Goal: Task Accomplishment & Management: Manage account settings

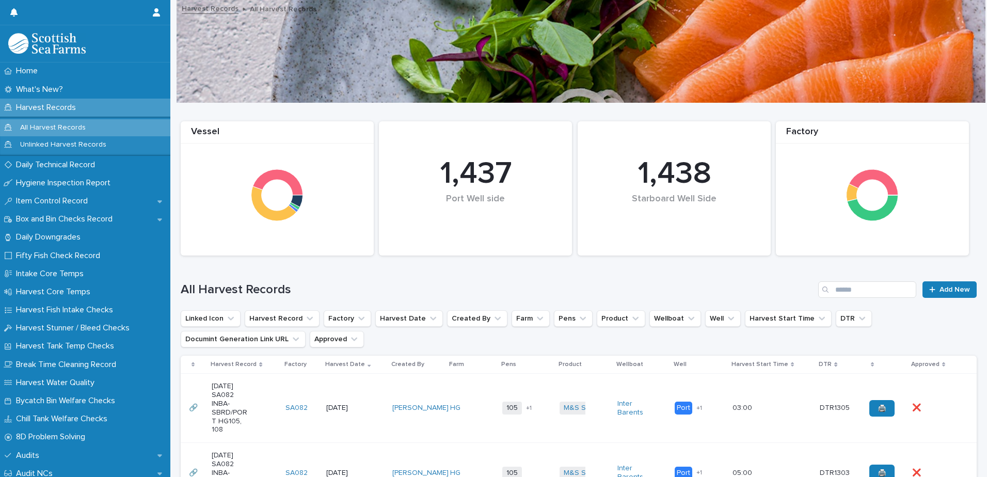
scroll to position [206, 0]
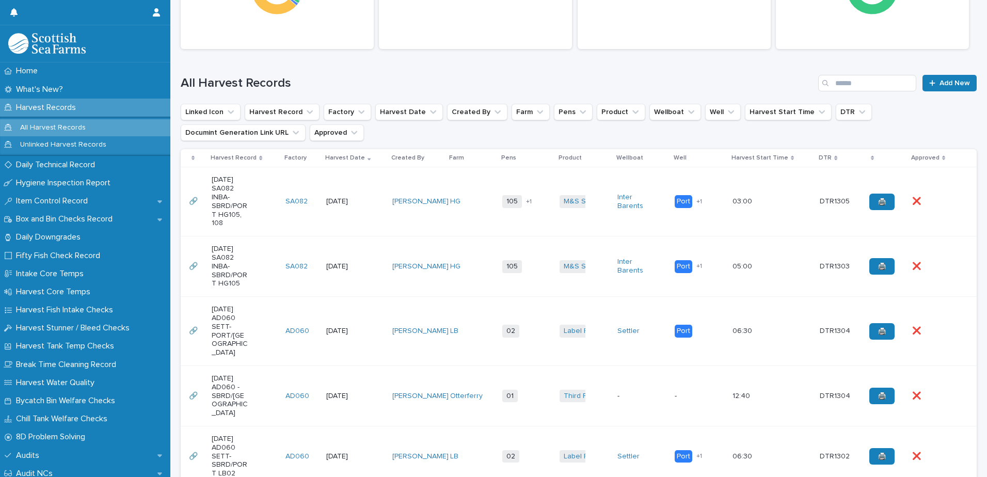
click at [398, 220] on td "[PERSON_NAME]" at bounding box center [416, 201] width 57 height 69
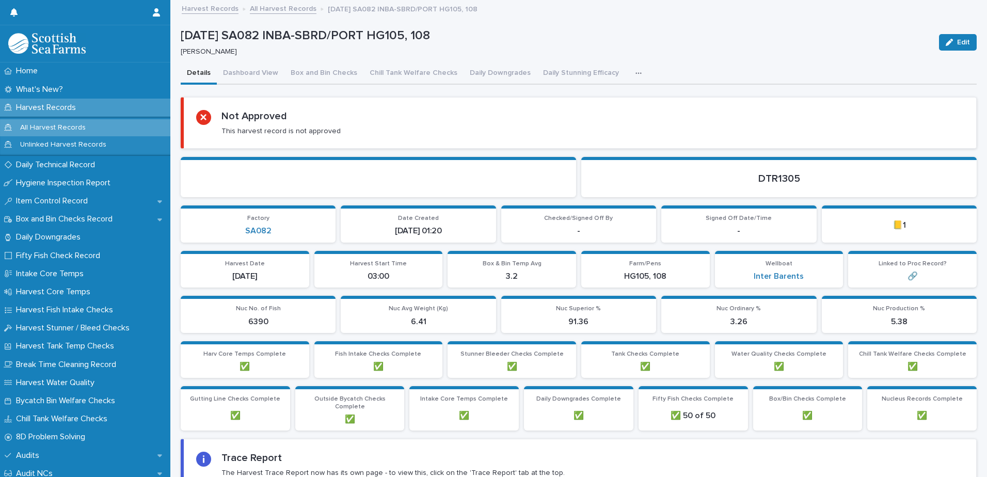
click at [637, 68] on button "button" at bounding box center [640, 73] width 23 height 21
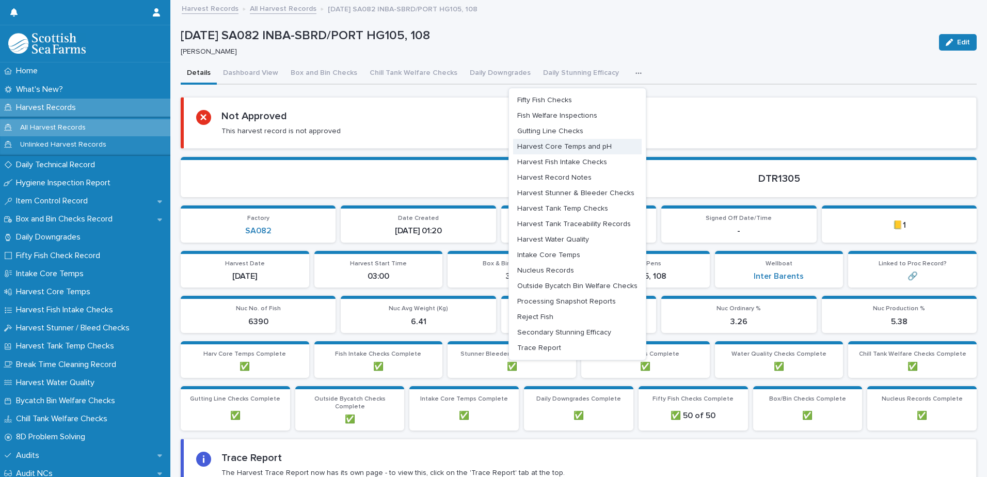
click at [581, 147] on span "Harvest Core Temps and pH" at bounding box center [564, 146] width 94 height 7
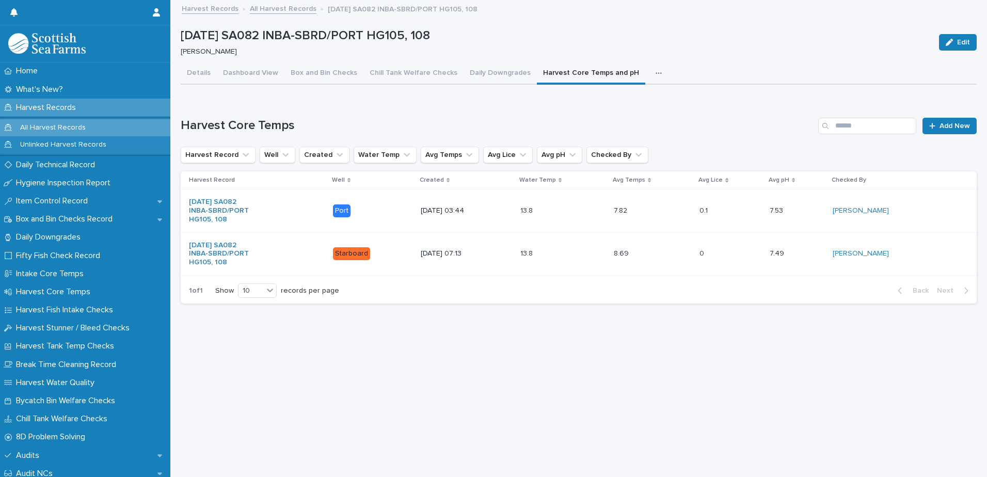
click at [656, 72] on icon "button" at bounding box center [659, 73] width 6 height 7
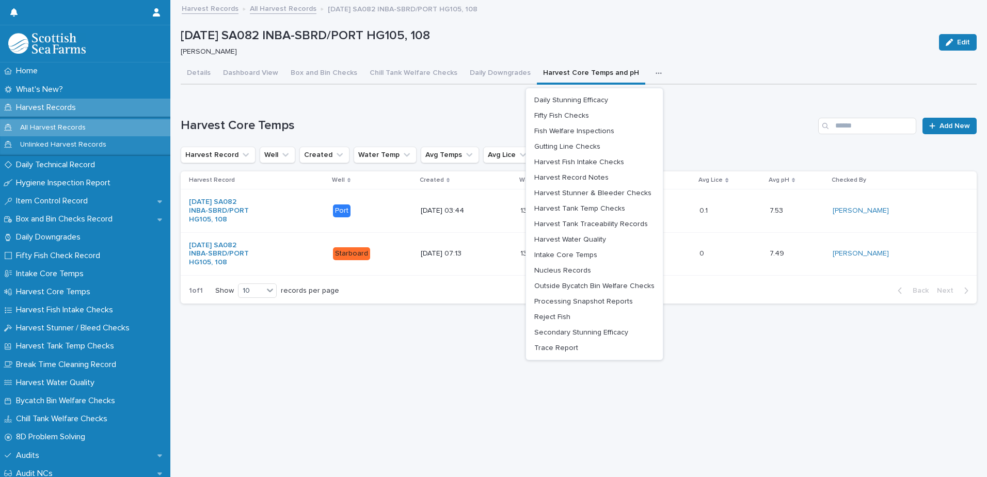
click at [656, 72] on icon "button" at bounding box center [659, 73] width 6 height 7
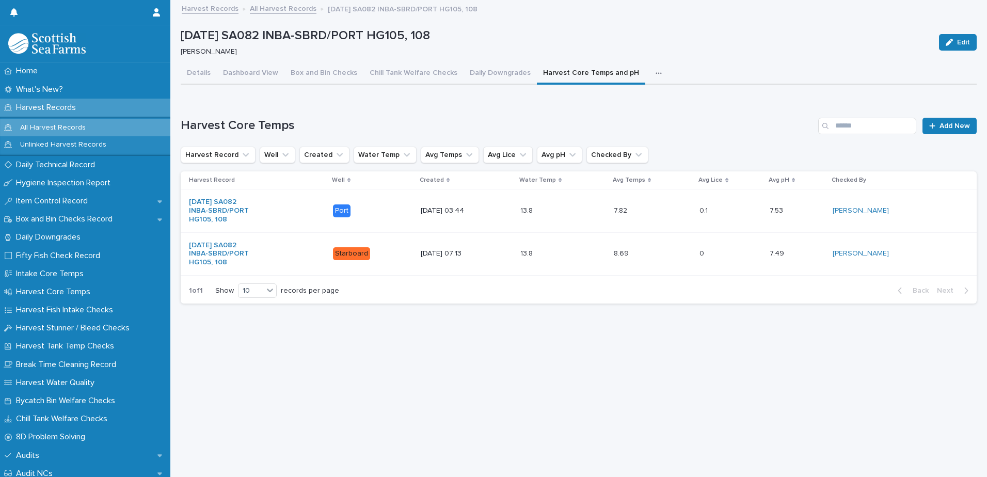
drag, startPoint x: 641, startPoint y: 72, endPoint x: 643, endPoint y: 42, distance: 30.0
click at [643, 42] on p "[DATE] SA082 INBA-SBRD/PORT HG105, 108" at bounding box center [556, 35] width 750 height 15
click at [656, 72] on icon "button" at bounding box center [659, 73] width 6 height 7
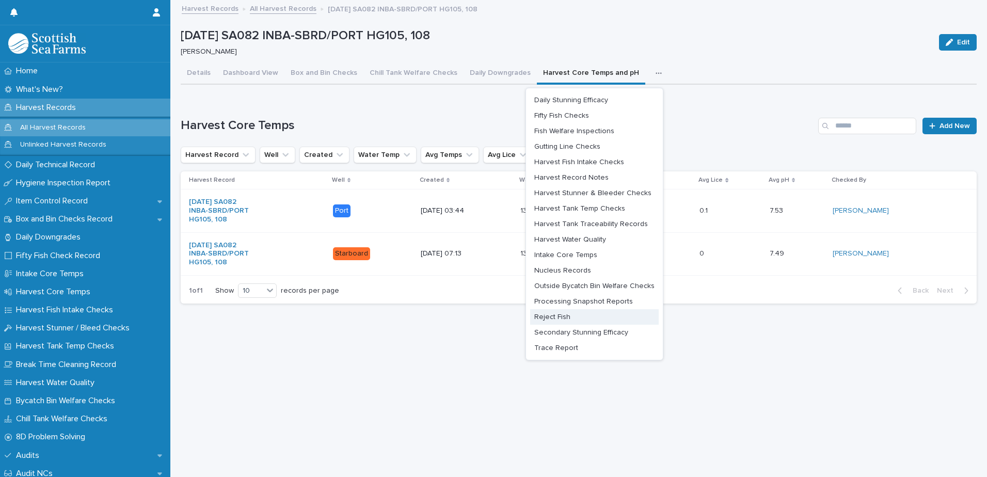
click at [570, 320] on button "Reject Fish" at bounding box center [594, 316] width 129 height 15
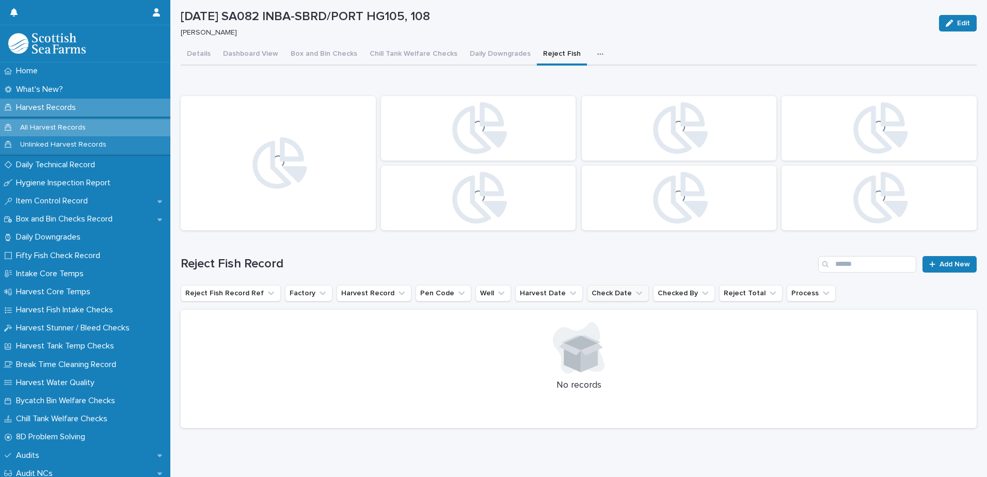
scroll to position [38, 0]
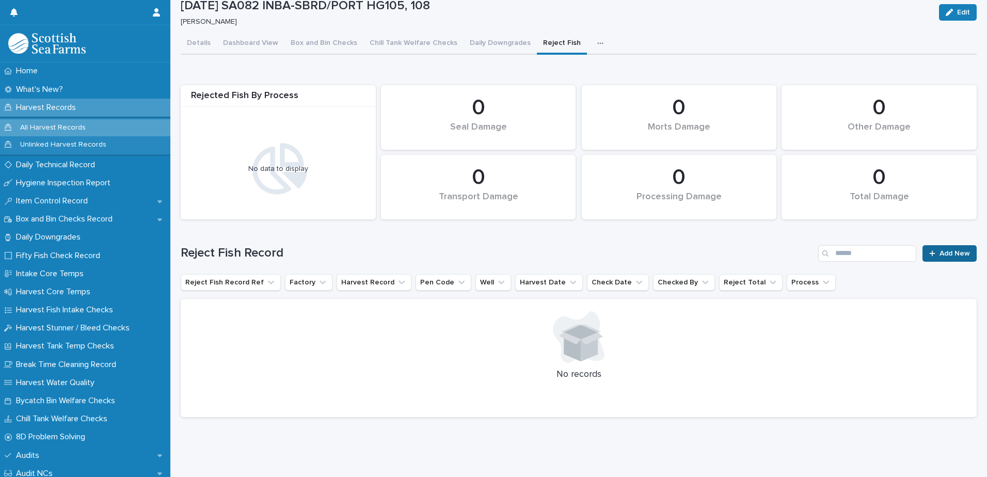
click at [961, 250] on span "Add New" at bounding box center [955, 253] width 30 height 7
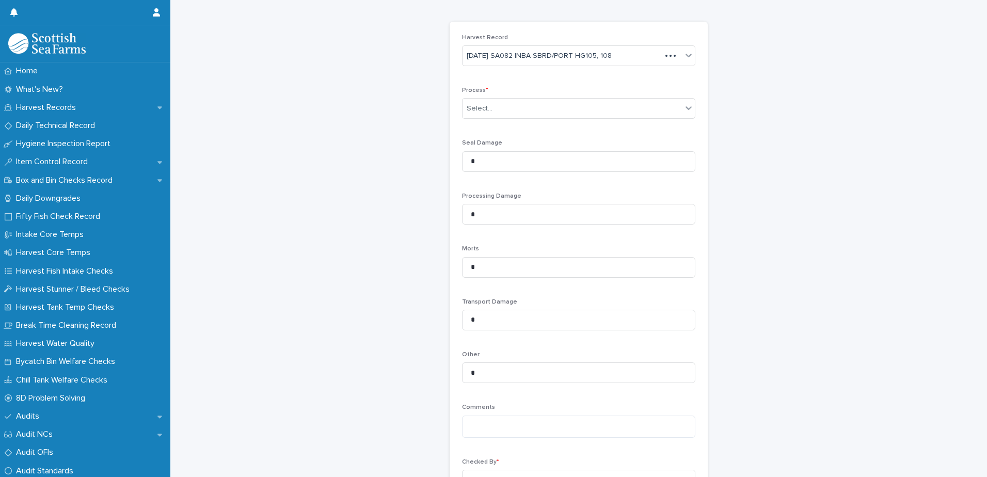
scroll to position [39, 0]
click at [526, 108] on div "Select..." at bounding box center [572, 107] width 219 height 17
click at [506, 141] on div "Processing" at bounding box center [575, 145] width 232 height 18
click at [512, 110] on div "Processing" at bounding box center [566, 107] width 207 height 17
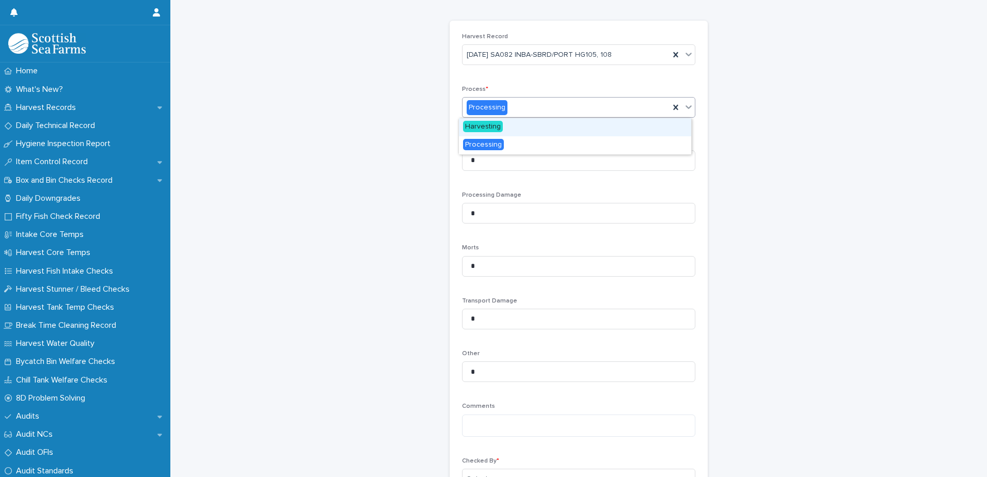
click at [512, 123] on div "Harvesting" at bounding box center [575, 127] width 232 height 18
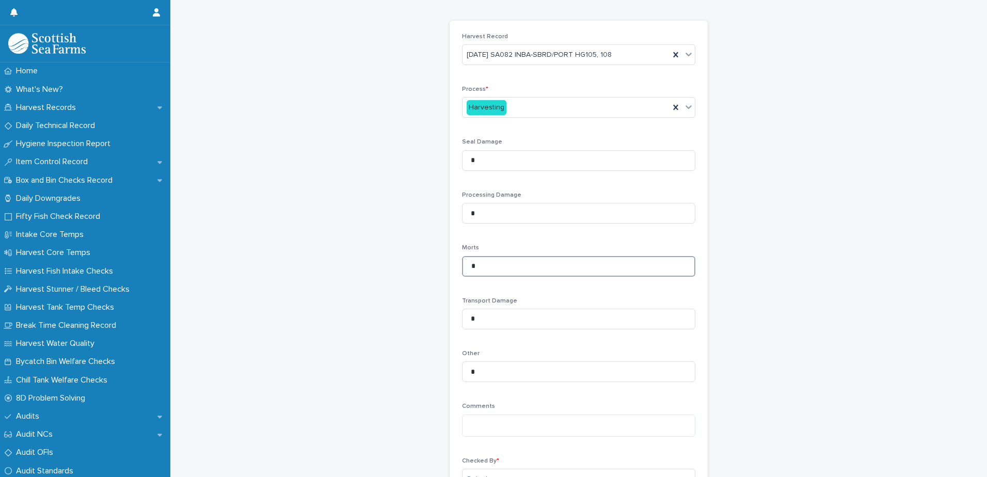
drag, startPoint x: 491, startPoint y: 273, endPoint x: 462, endPoint y: 282, distance: 31.3
click at [462, 282] on div "Morts *" at bounding box center [578, 264] width 233 height 40
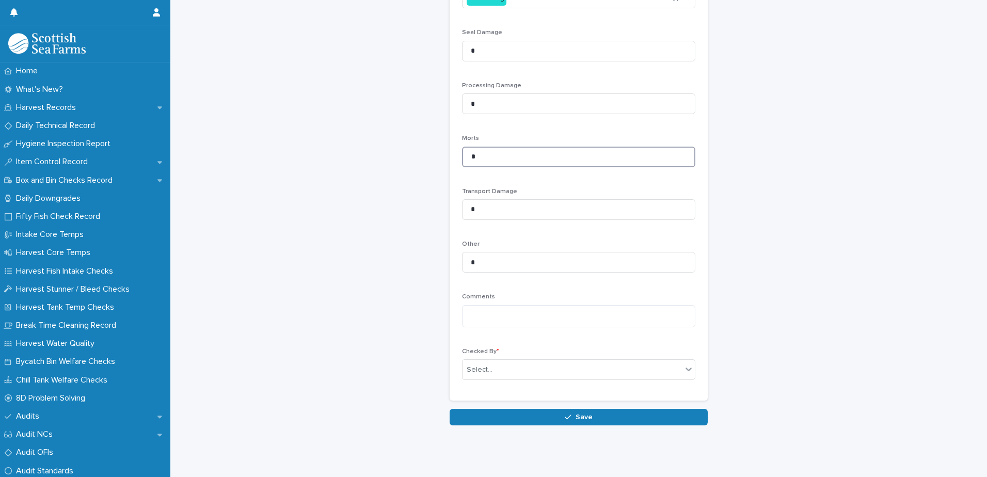
scroll to position [156, 0]
type input "**"
click at [504, 199] on input "*" at bounding box center [578, 209] width 233 height 21
drag, startPoint x: 516, startPoint y: 251, endPoint x: 462, endPoint y: 259, distance: 54.8
click at [462, 259] on input "*" at bounding box center [578, 262] width 233 height 21
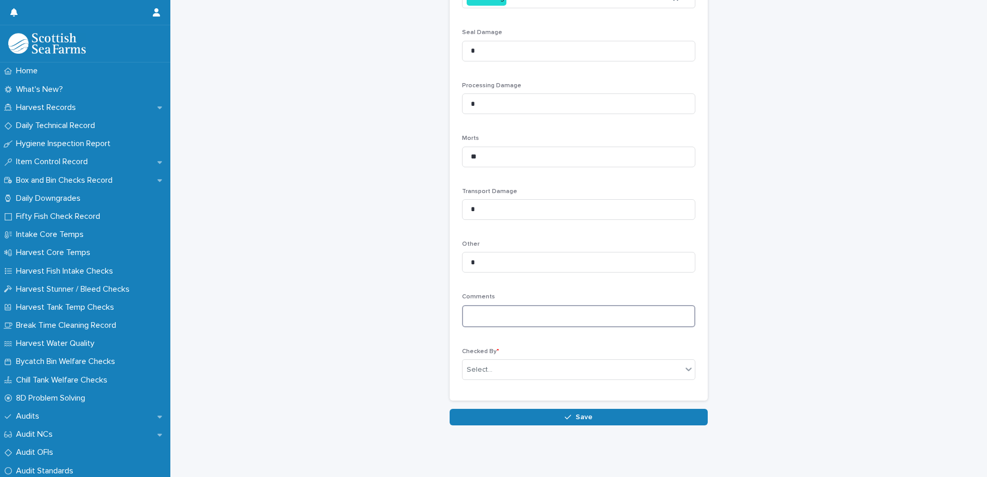
click at [471, 317] on textarea at bounding box center [578, 316] width 233 height 22
type textarea "**********"
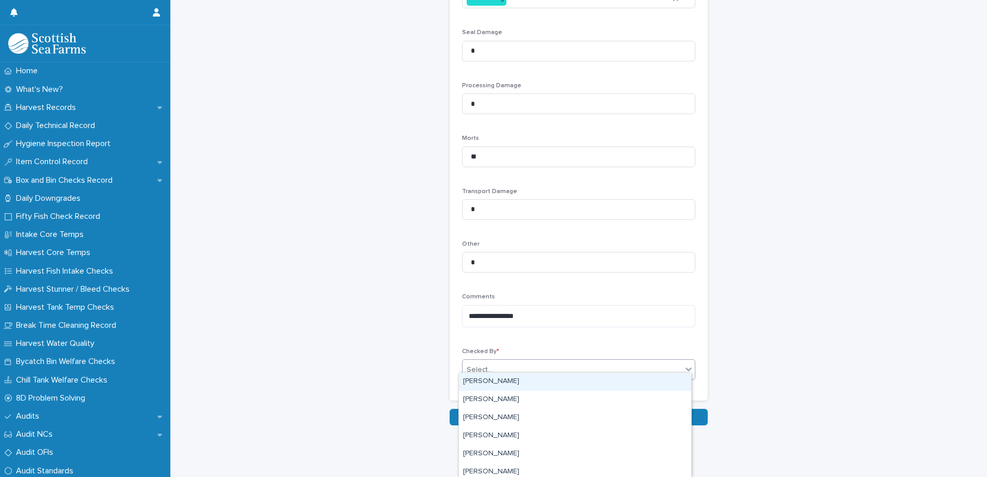
click at [647, 365] on div "Select..." at bounding box center [572, 369] width 219 height 17
click at [646, 365] on div "Select..." at bounding box center [572, 369] width 219 height 17
type input "***"
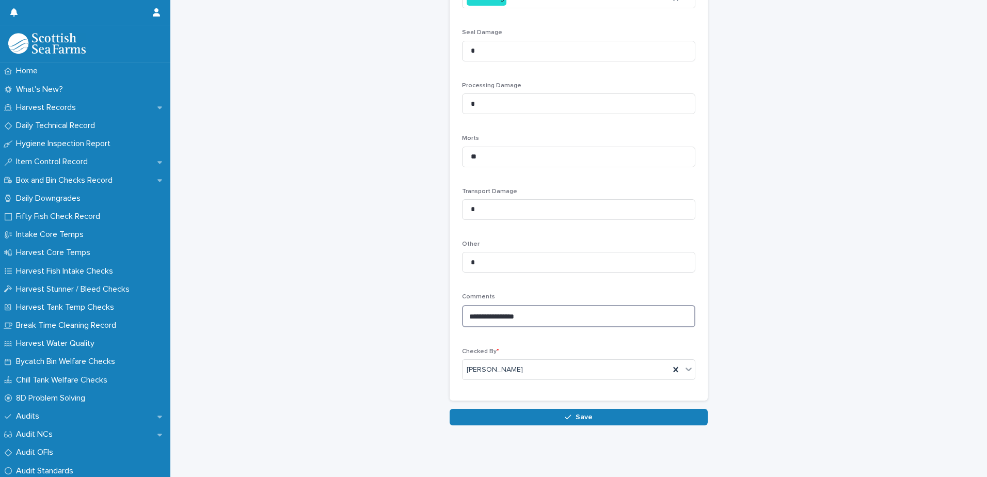
click at [538, 316] on textarea "**********" at bounding box center [578, 316] width 233 height 22
type textarea "**********"
click at [583, 413] on span "Save" at bounding box center [584, 416] width 17 height 7
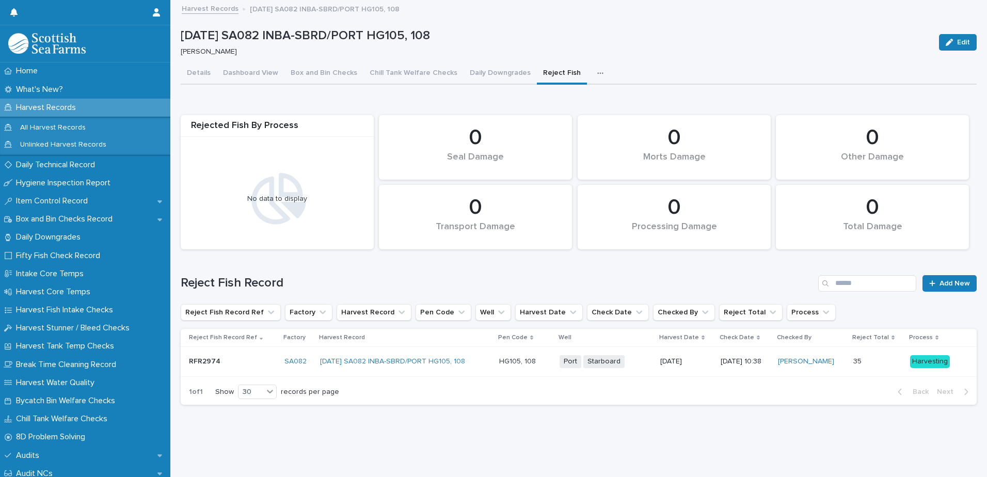
click at [597, 75] on div "button" at bounding box center [602, 73] width 10 height 7
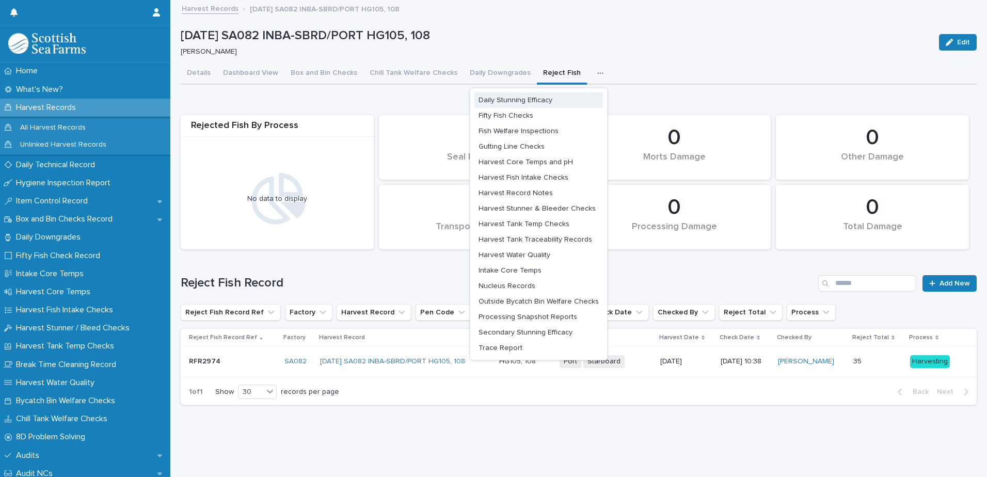
click at [532, 102] on span "Daily Stunning Efficacy" at bounding box center [516, 100] width 74 height 7
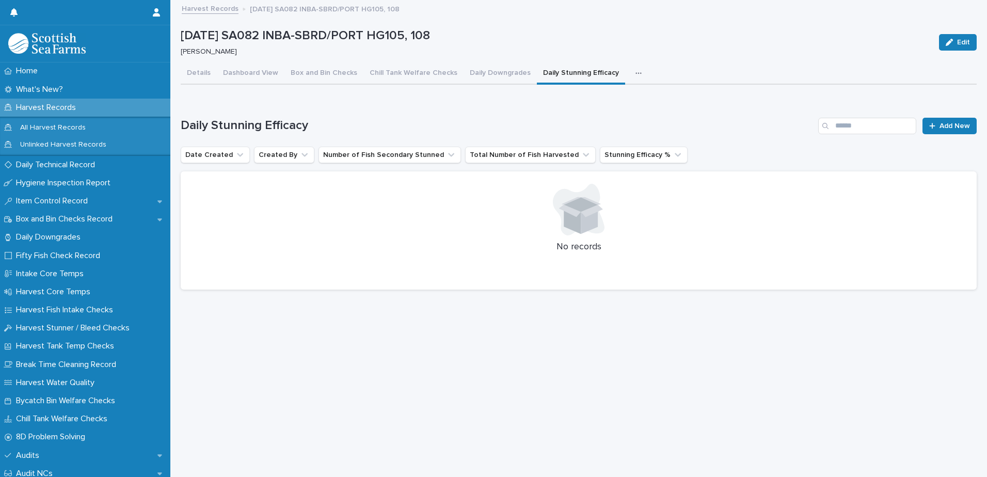
click at [672, 239] on div "No records" at bounding box center [579, 230] width 796 height 119
click at [937, 121] on link "Add New" at bounding box center [949, 126] width 54 height 17
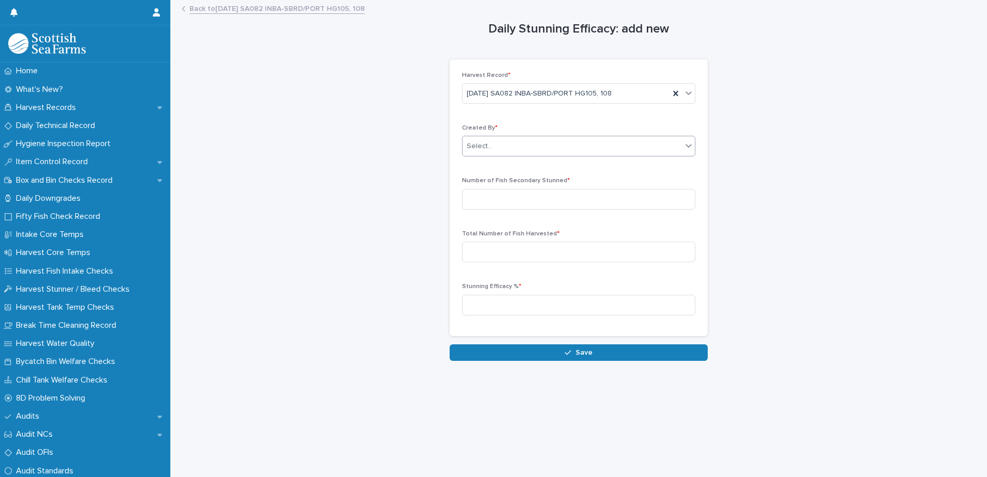
click at [532, 140] on div "Select..." at bounding box center [572, 146] width 219 height 17
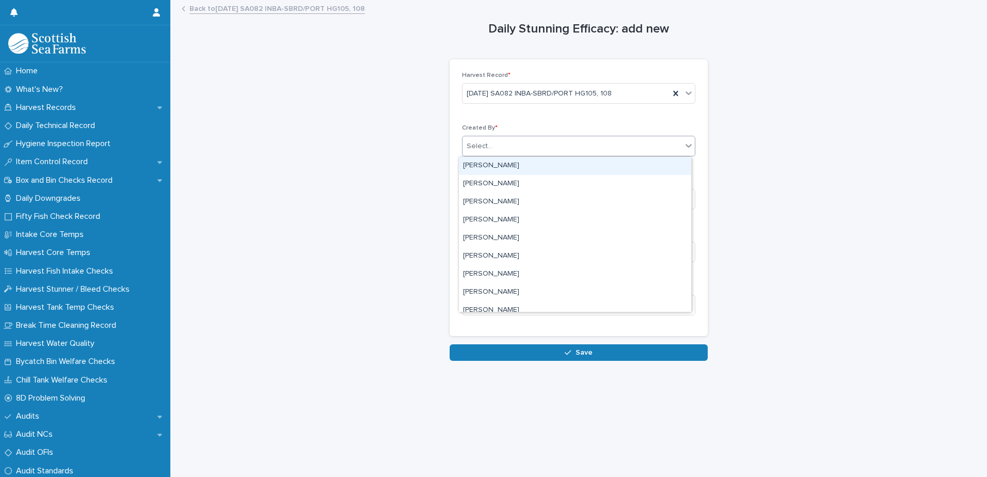
click at [539, 138] on div "Select..." at bounding box center [572, 146] width 219 height 17
type input "***"
click at [494, 164] on div "[PERSON_NAME]" at bounding box center [575, 166] width 232 height 18
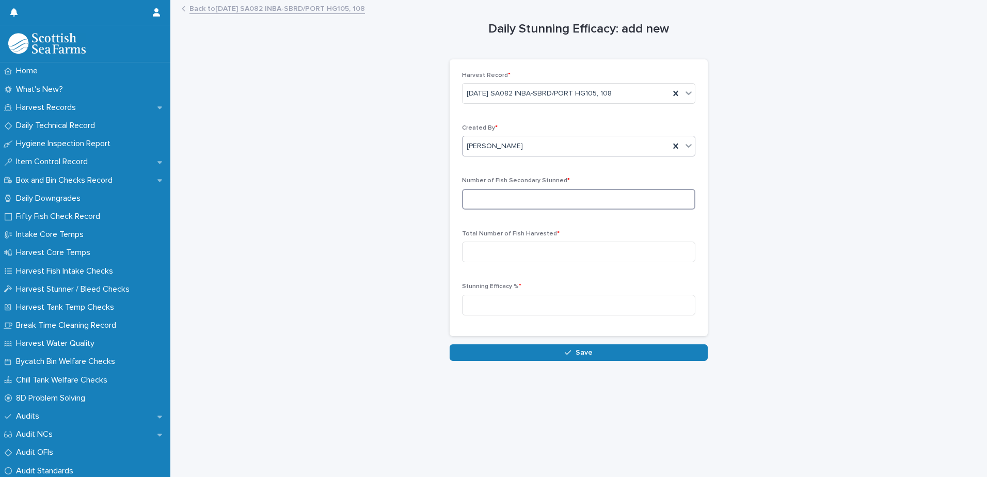
click at [514, 198] on input at bounding box center [578, 199] width 233 height 21
type input "***"
type input "*****"
type input "****"
click at [568, 356] on button "Save" at bounding box center [579, 352] width 258 height 17
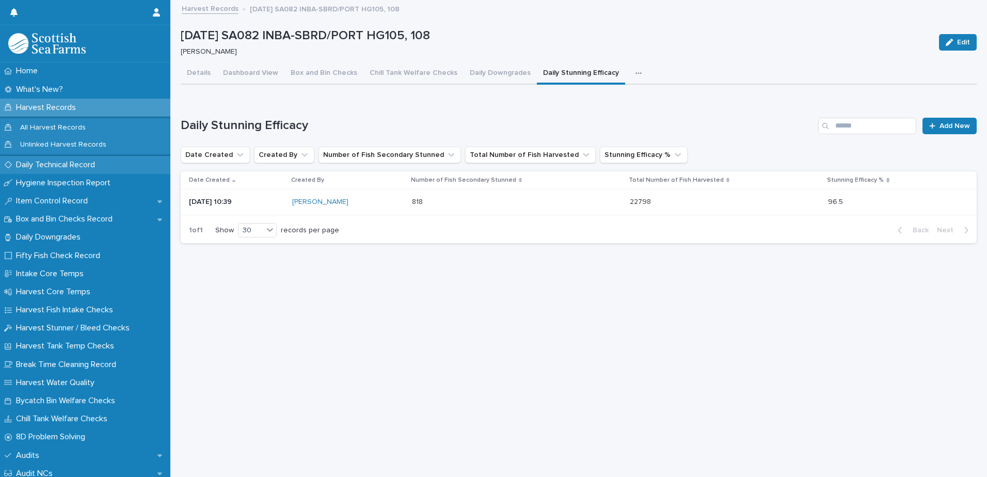
click at [75, 172] on div "Daily Technical Record" at bounding box center [85, 165] width 170 height 18
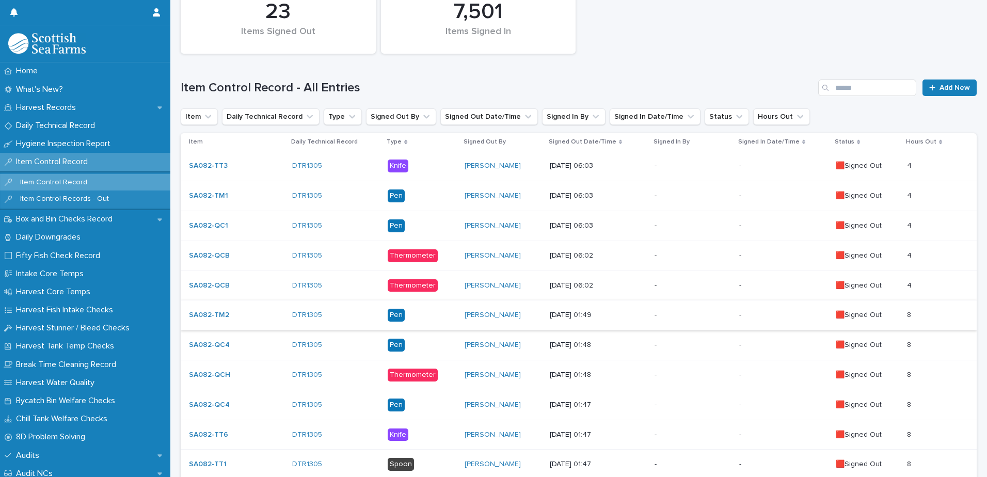
scroll to position [155, 0]
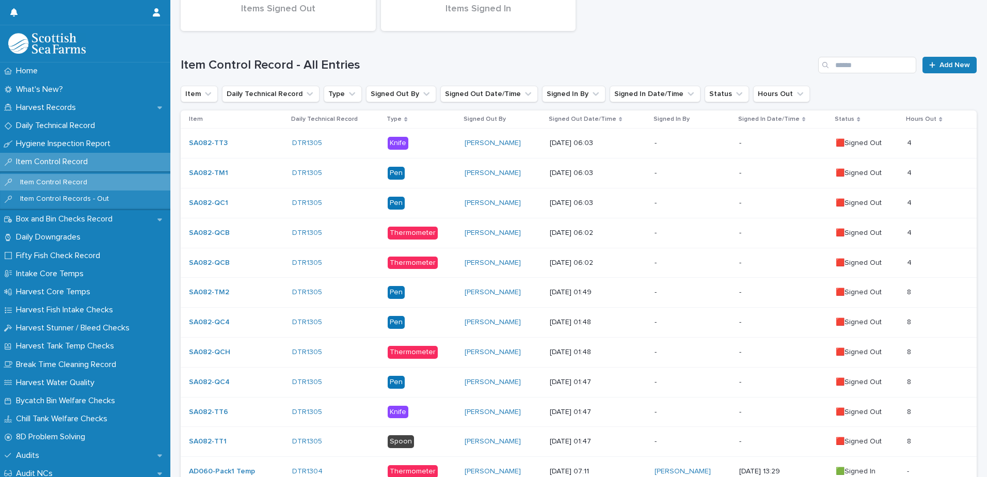
click at [546, 288] on td "[DATE] 01:49" at bounding box center [598, 293] width 105 height 30
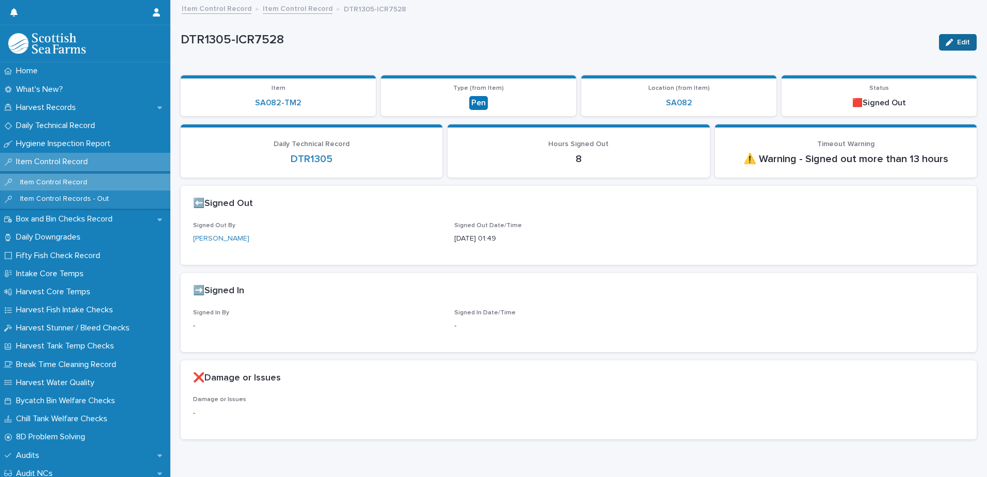
click at [941, 38] on button "Edit" at bounding box center [958, 42] width 38 height 17
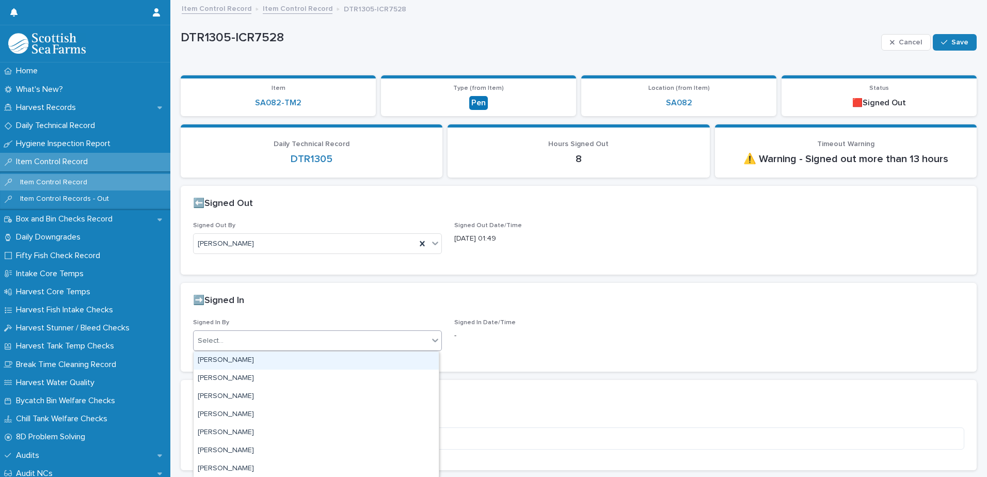
click at [277, 339] on div "Select..." at bounding box center [311, 340] width 235 height 17
click at [279, 339] on div "Select..." at bounding box center [311, 340] width 235 height 17
type input "***"
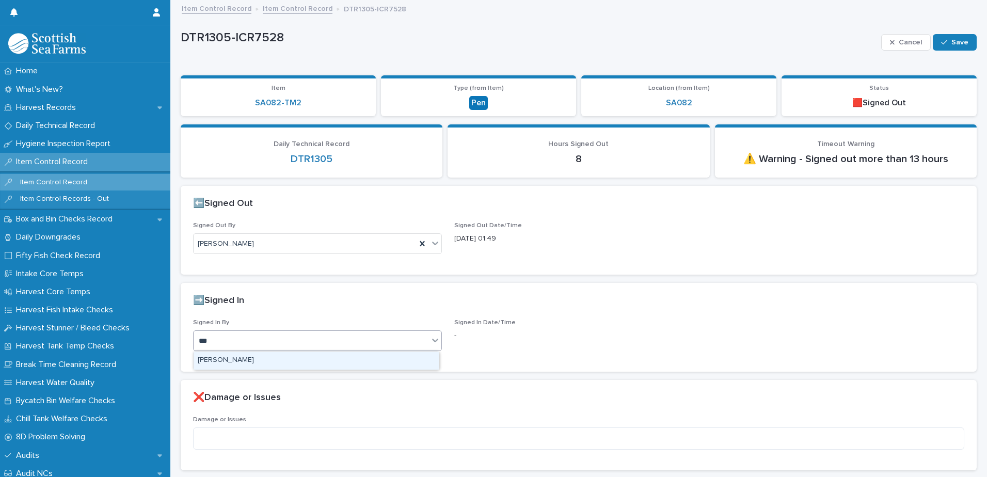
click at [283, 361] on div "[PERSON_NAME]" at bounding box center [316, 361] width 245 height 18
click at [958, 44] on span "Save" at bounding box center [959, 42] width 17 height 7
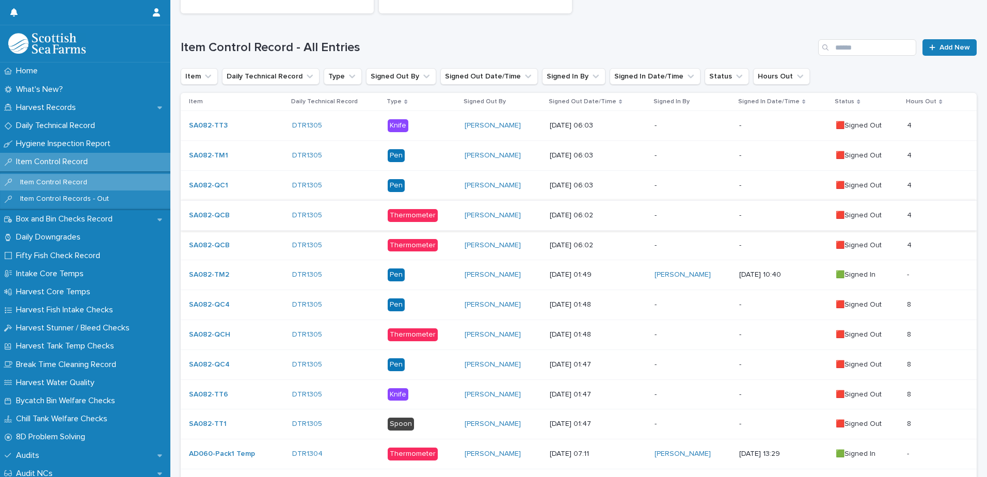
scroll to position [206, 0]
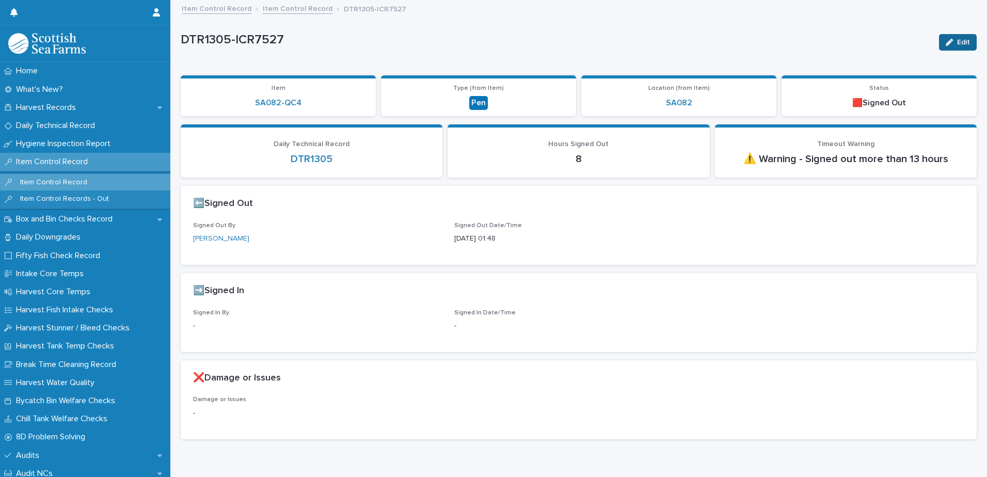
click at [957, 40] on span "Edit" at bounding box center [963, 42] width 13 height 7
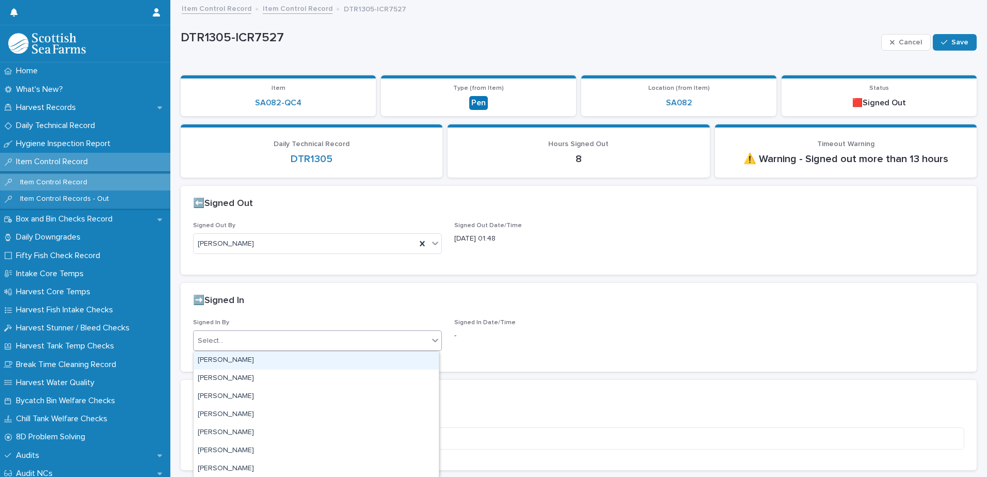
click at [354, 339] on div "Select..." at bounding box center [311, 340] width 235 height 17
type input "***"
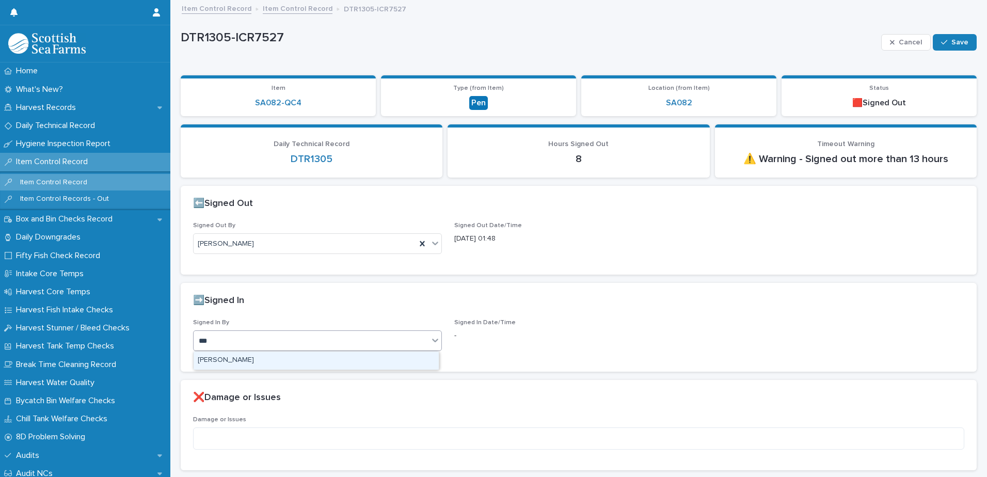
click at [339, 360] on div "[PERSON_NAME]" at bounding box center [316, 361] width 245 height 18
click at [941, 44] on icon "button" at bounding box center [944, 42] width 6 height 5
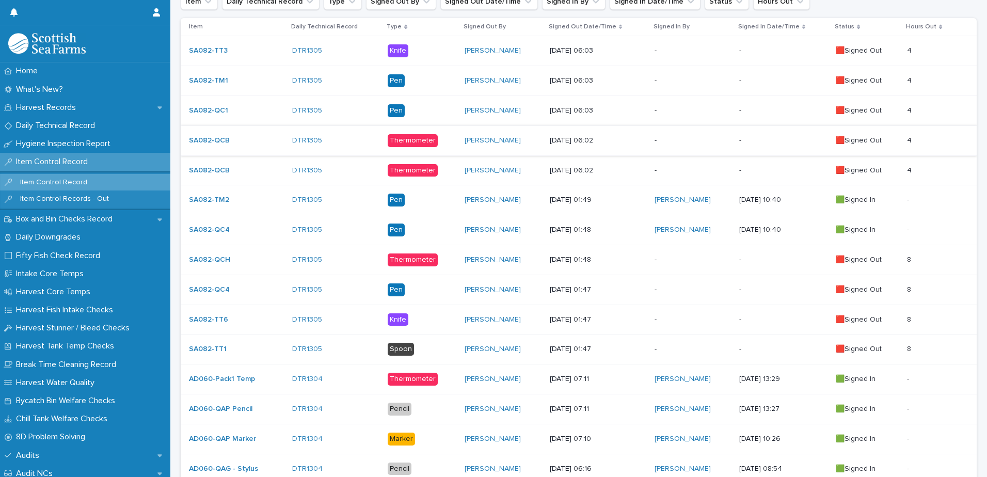
scroll to position [258, 0]
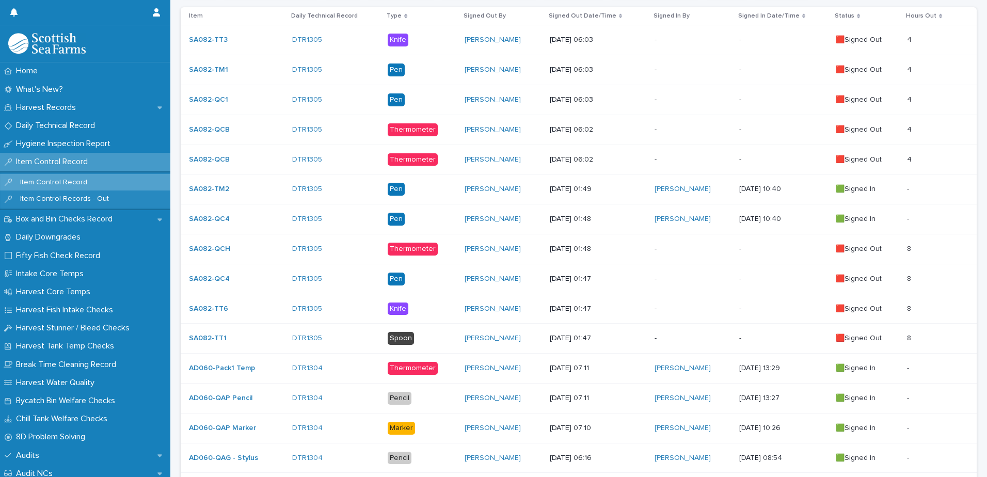
click at [562, 253] on p "[DATE] 01:48" at bounding box center [598, 249] width 97 height 9
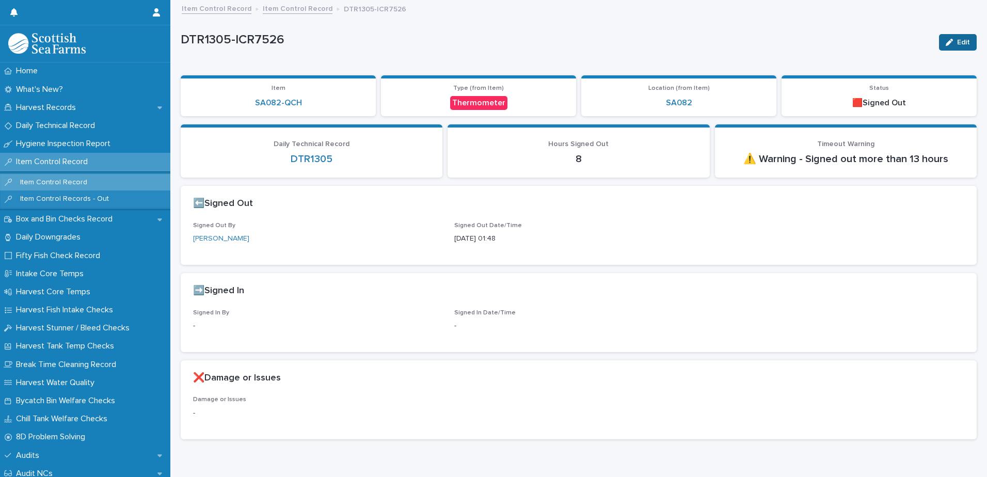
click at [946, 42] on div "button" at bounding box center [951, 42] width 11 height 7
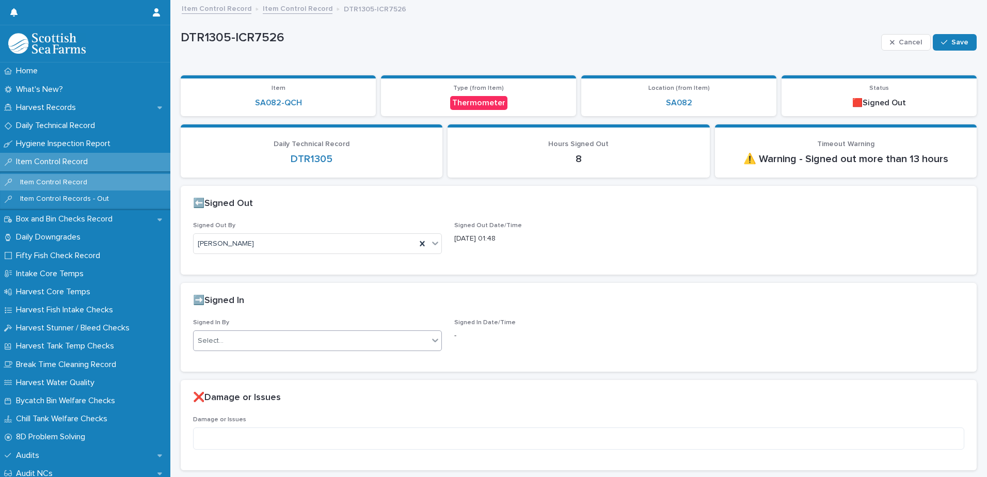
click at [415, 341] on div "Select..." at bounding box center [311, 340] width 235 height 17
click at [416, 341] on span at bounding box center [417, 341] width 2 height 2
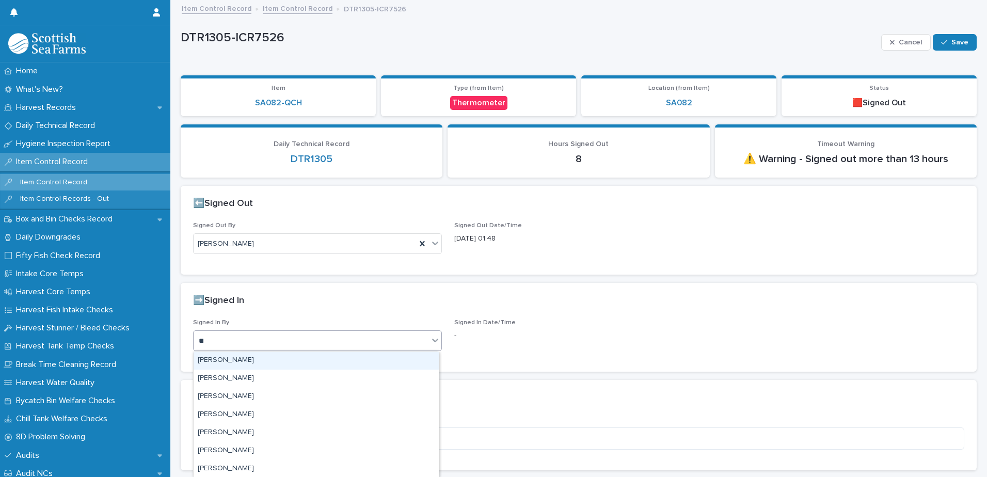
type input "***"
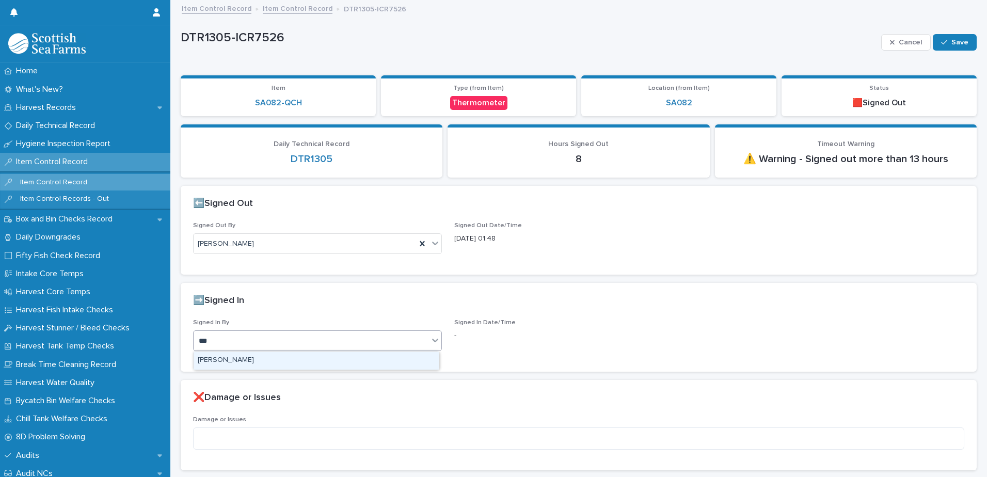
click at [373, 361] on div "[PERSON_NAME]" at bounding box center [316, 361] width 245 height 18
click at [937, 36] on button "Save" at bounding box center [955, 42] width 44 height 17
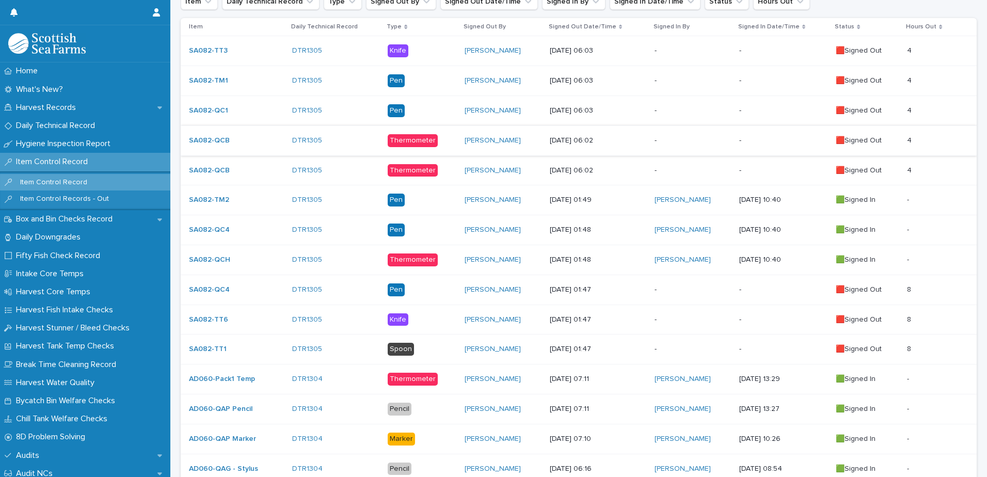
scroll to position [258, 0]
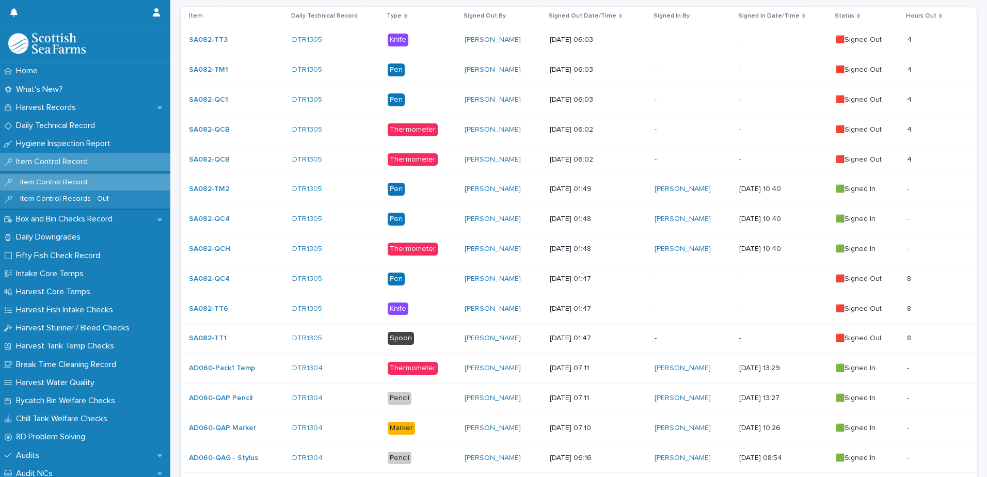
click at [551, 271] on div "[DATE] 01:47" at bounding box center [598, 279] width 97 height 17
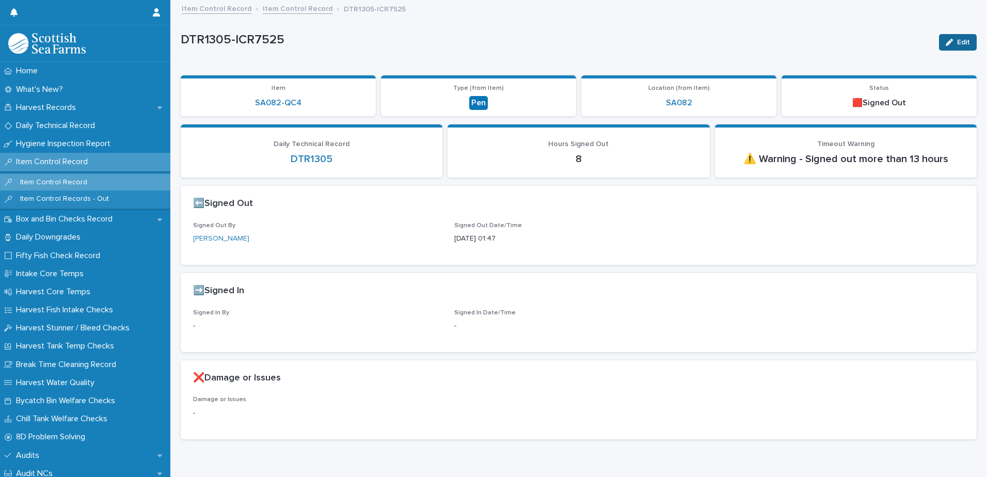
click at [968, 45] on button "Edit" at bounding box center [958, 42] width 38 height 17
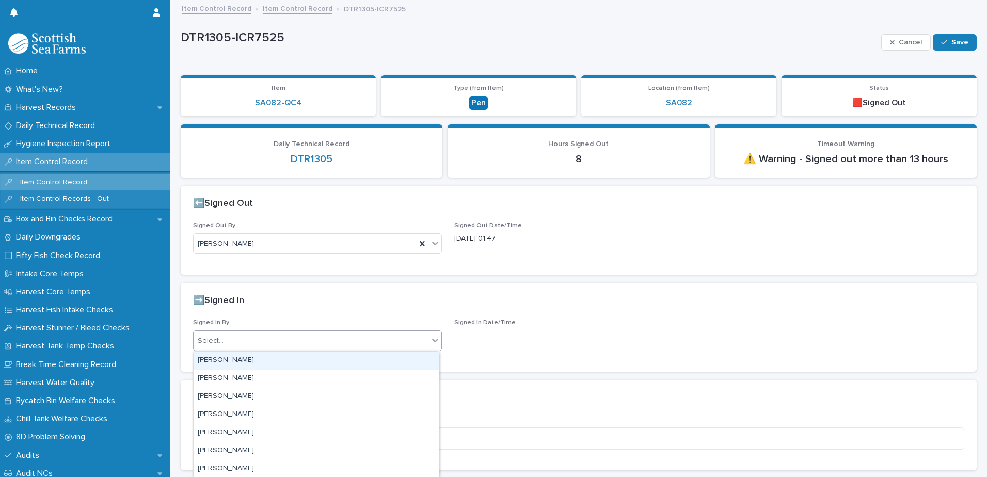
click at [279, 339] on div "Select..." at bounding box center [311, 340] width 235 height 17
type input "***"
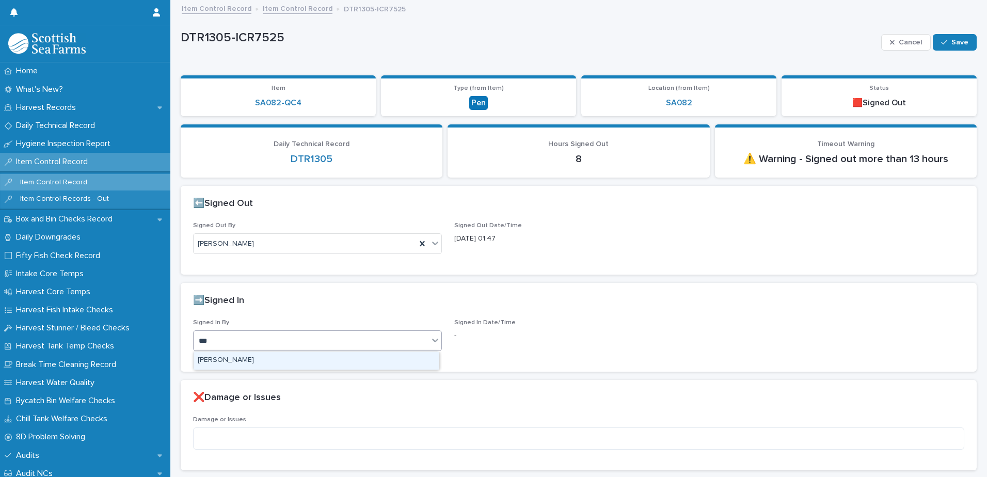
click at [274, 358] on div "[PERSON_NAME]" at bounding box center [316, 361] width 245 height 18
click at [963, 32] on div "Cancel Save" at bounding box center [929, 42] width 96 height 41
click at [960, 36] on button "Save" at bounding box center [955, 42] width 44 height 17
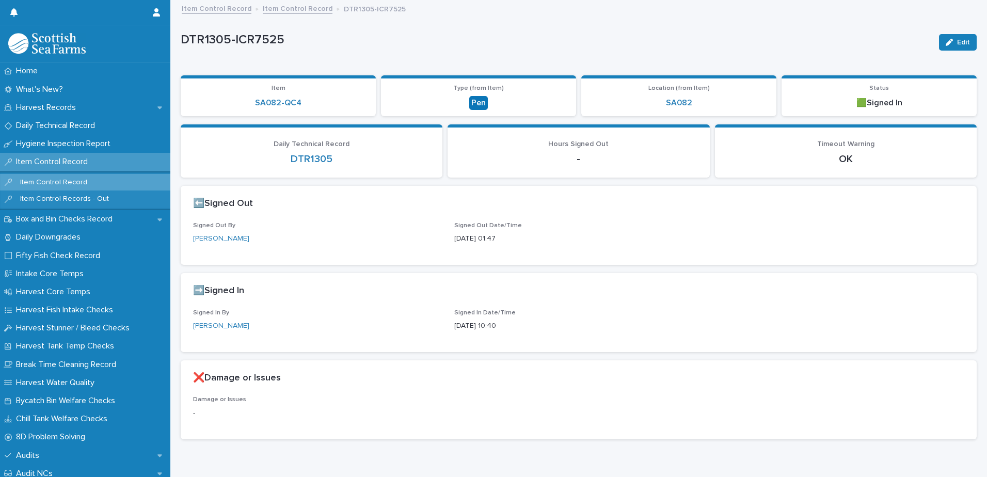
click at [650, 325] on p "[DATE] 10:40" at bounding box center [578, 326] width 249 height 11
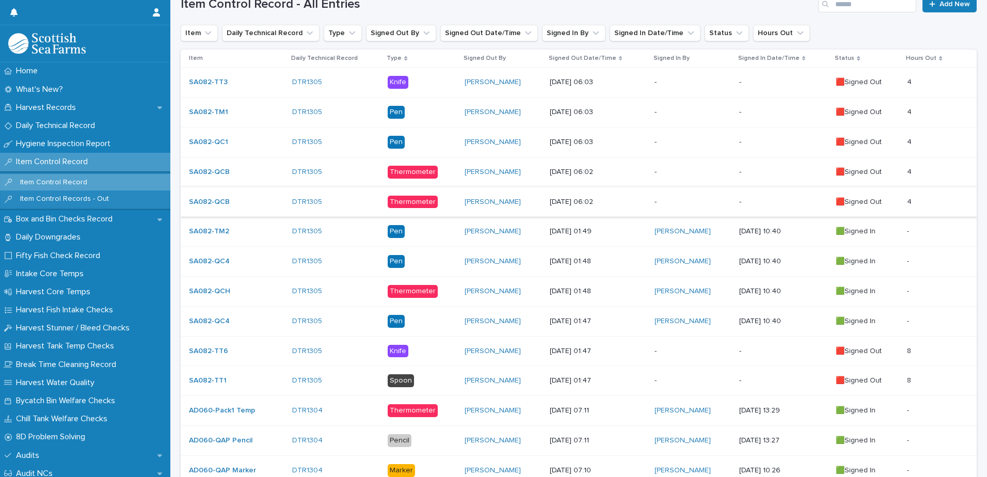
scroll to position [258, 0]
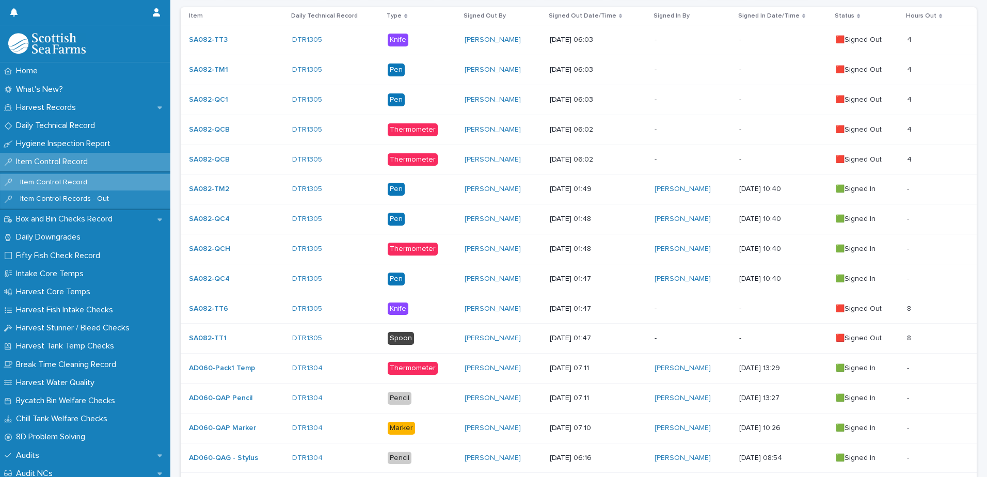
click at [529, 305] on div "[PERSON_NAME]" at bounding box center [503, 309] width 76 height 9
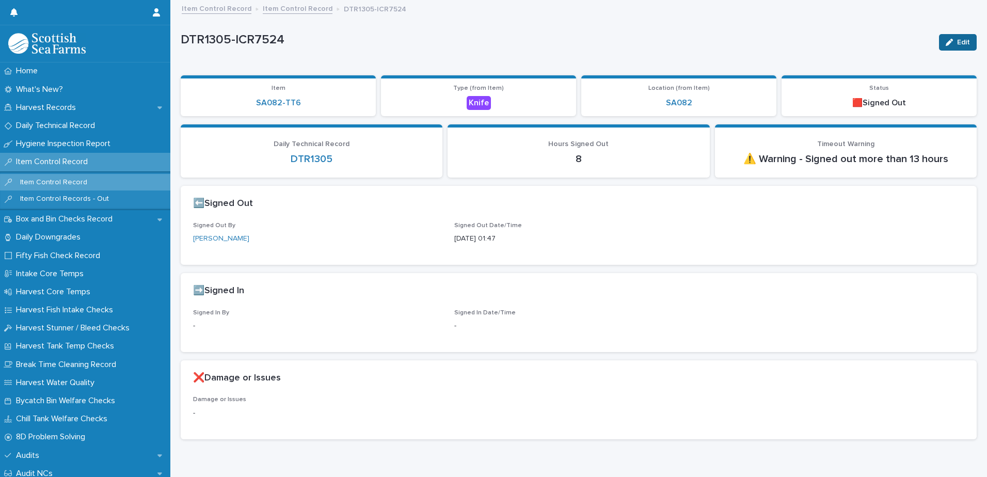
click at [945, 46] on button "Edit" at bounding box center [958, 42] width 38 height 17
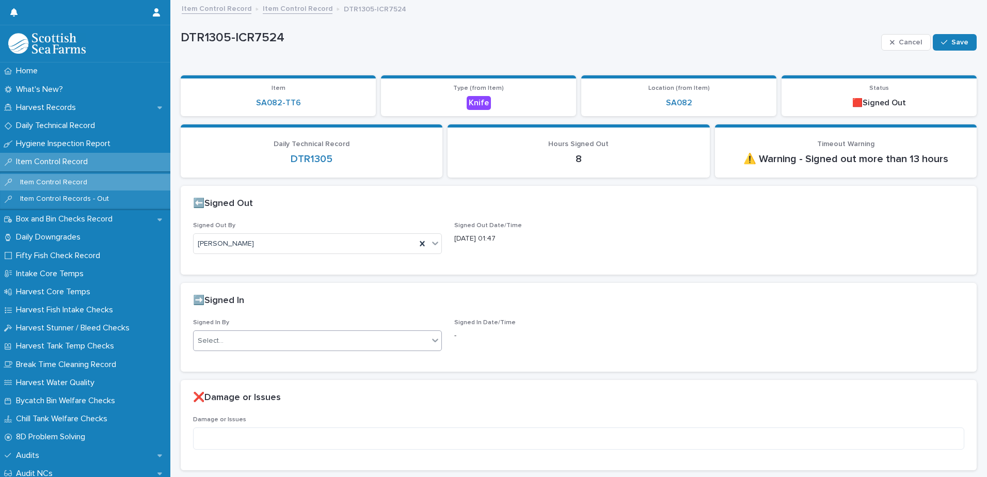
click at [351, 337] on div "Select..." at bounding box center [311, 340] width 235 height 17
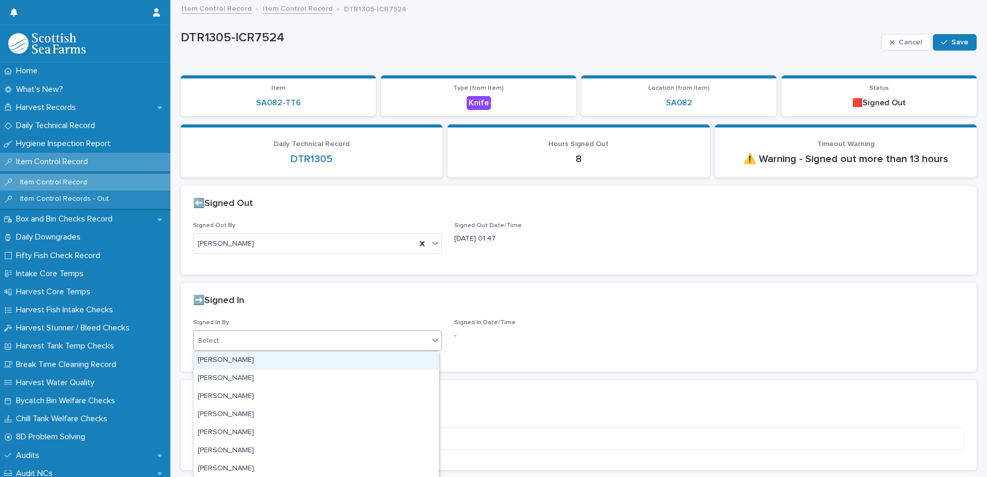
click at [351, 337] on div "Select..." at bounding box center [311, 340] width 235 height 17
type input "***"
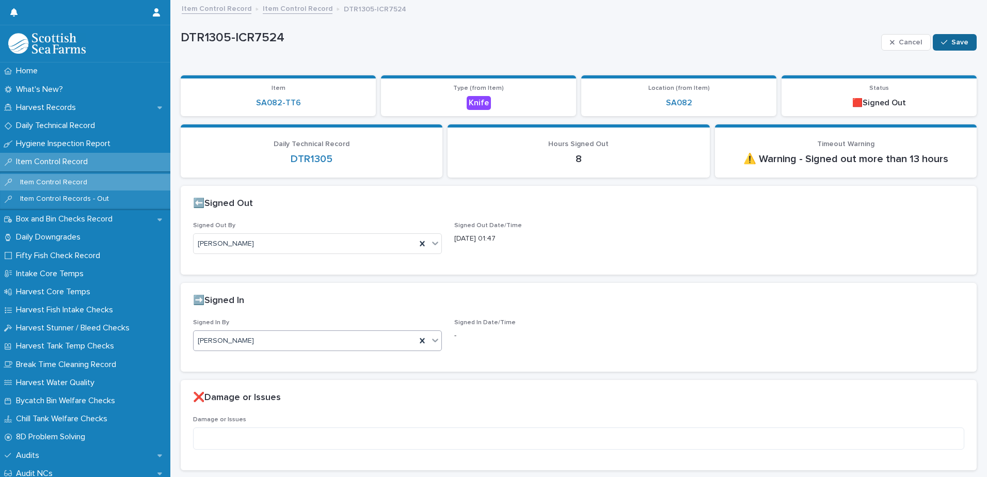
click at [956, 45] on span "Save" at bounding box center [959, 42] width 17 height 7
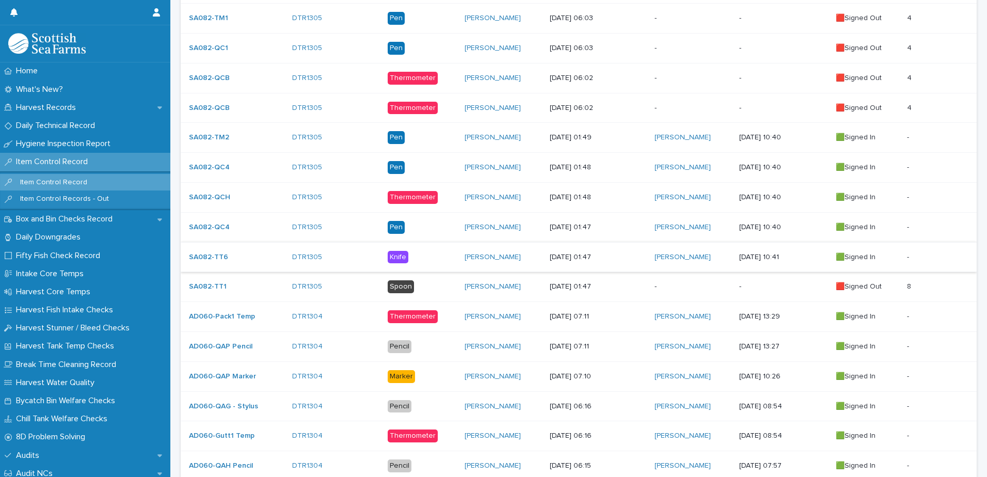
scroll to position [361, 0]
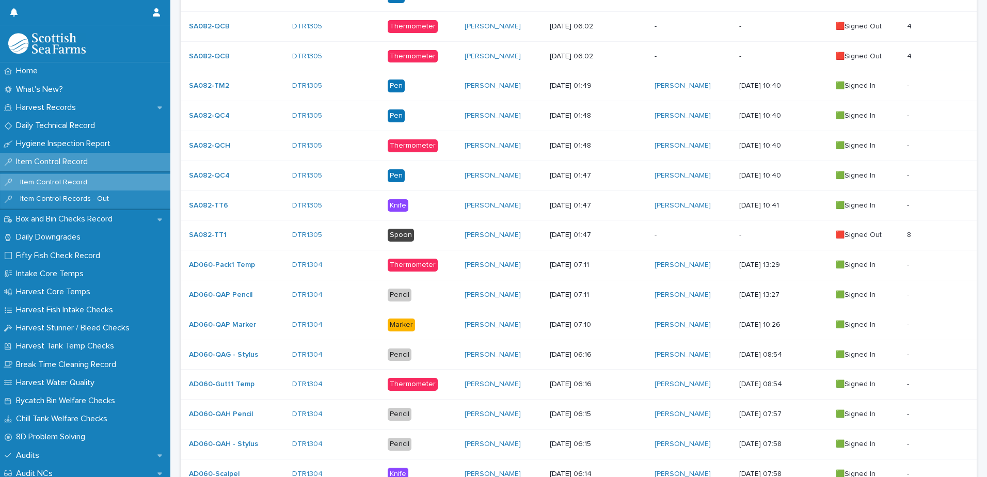
click at [605, 235] on p "[DATE] 01:47" at bounding box center [598, 235] width 97 height 9
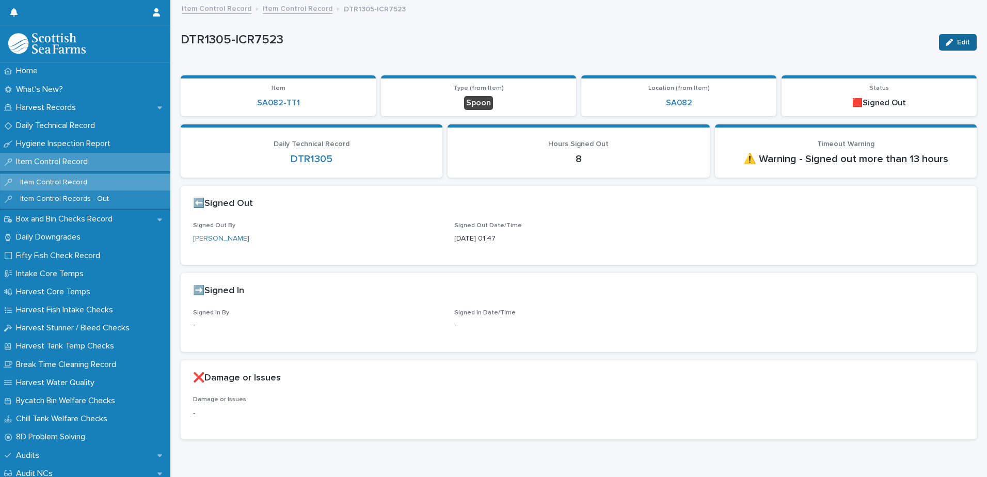
click at [957, 42] on span "Edit" at bounding box center [963, 42] width 13 height 7
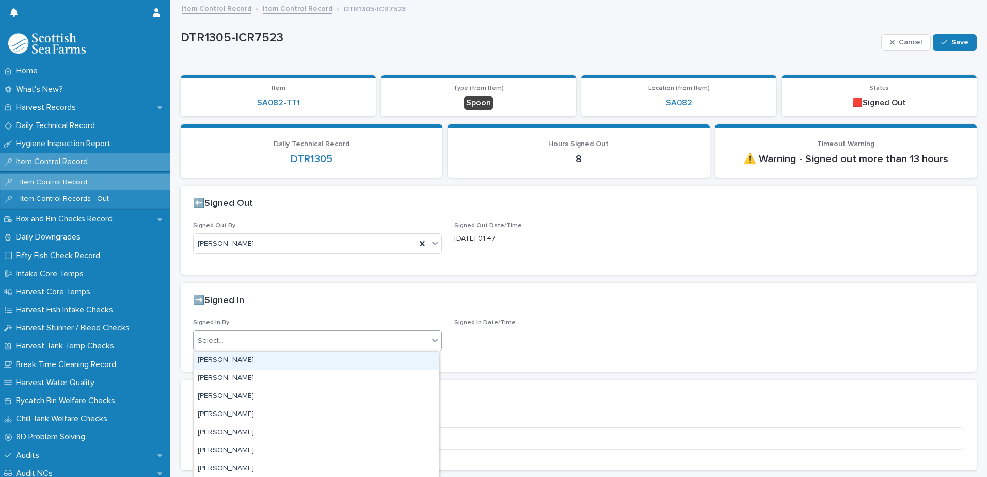
click at [364, 342] on div "Select..." at bounding box center [311, 340] width 235 height 17
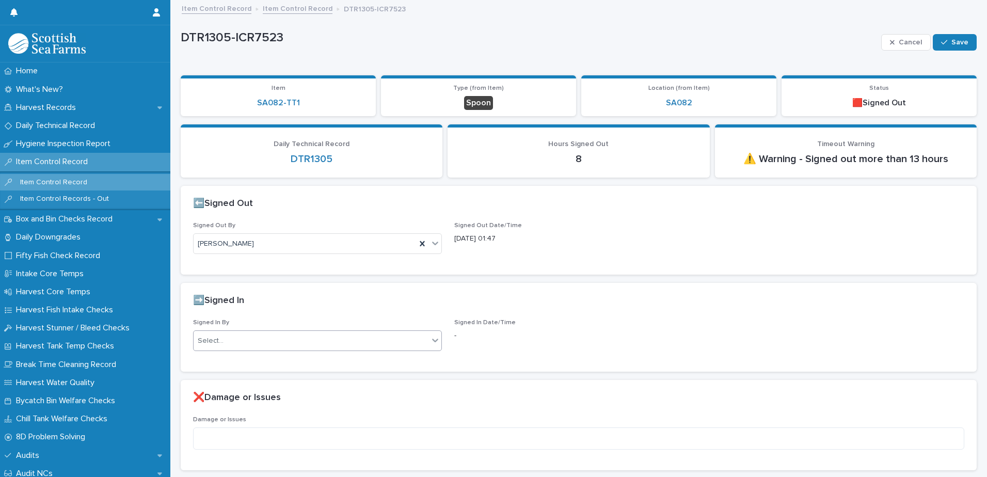
click at [364, 342] on div "Select..." at bounding box center [311, 340] width 235 height 17
type input "***"
click at [953, 40] on span "Save" at bounding box center [959, 42] width 17 height 7
